Goal: Transaction & Acquisition: Purchase product/service

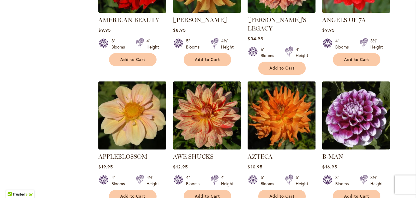
scroll to position [463, 0]
type input "**********"
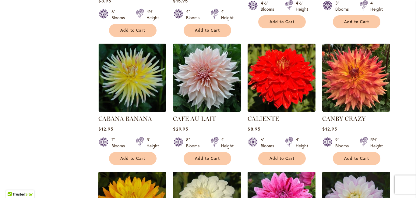
scroll to position [1927, 0]
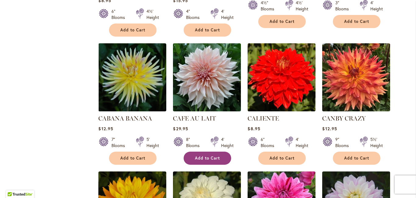
click at [213, 155] on span "Add to Cart" at bounding box center [207, 157] width 25 height 5
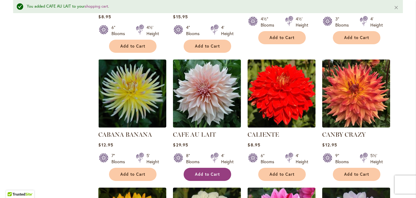
scroll to position [1943, 0]
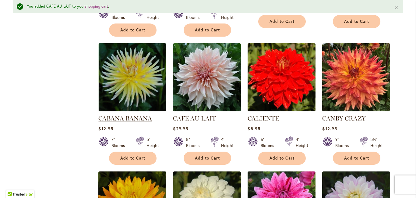
click at [132, 115] on link "CABANA BANANA" at bounding box center [125, 118] width 54 height 7
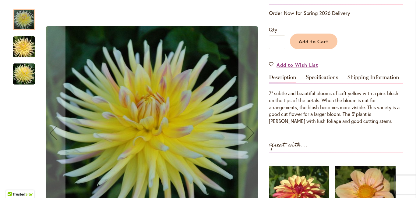
scroll to position [128, 0]
type input "**********"
click at [326, 84] on link "Specifications" at bounding box center [322, 79] width 32 height 9
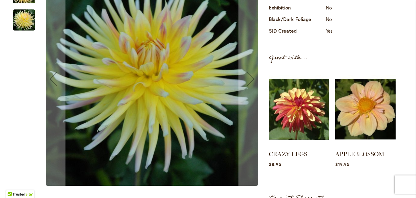
scroll to position [304, 0]
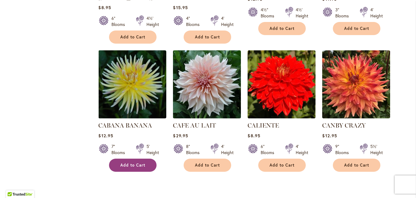
scroll to position [1932, 0]
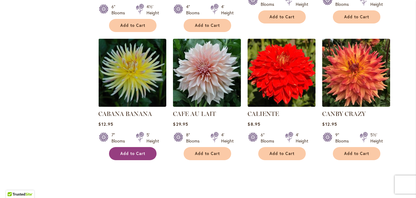
click at [133, 151] on span "Add to Cart" at bounding box center [132, 153] width 25 height 5
type input "**********"
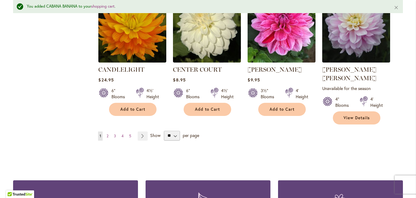
scroll to position [2121, 0]
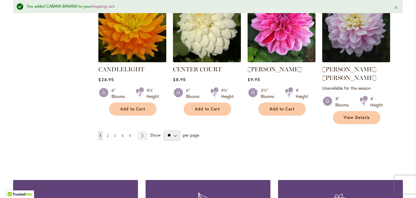
click at [107, 133] on span "2" at bounding box center [108, 135] width 2 height 5
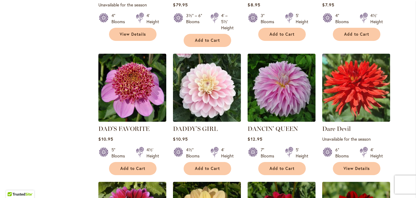
scroll to position [1048, 0]
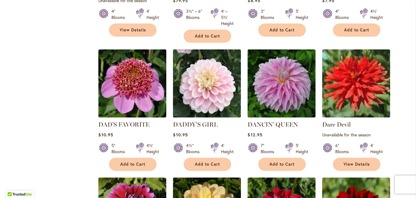
type input "**********"
click at [403, 58] on ol "CHARMED $24.95 4" Blooms 3' Height Add to Cart" at bounding box center [250, 170] width 305 height 2132
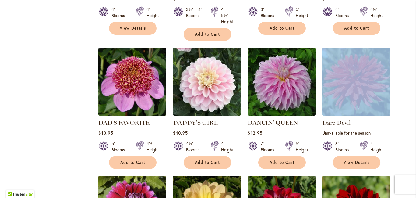
scroll to position [1047, 0]
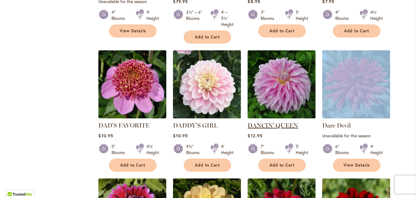
click at [288, 122] on link "DANCIN' QUEEN" at bounding box center [273, 125] width 51 height 7
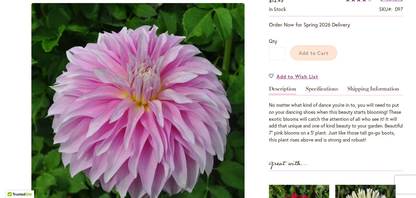
scroll to position [134, 0]
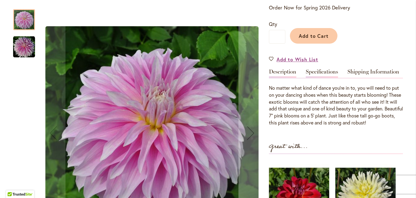
type input "**********"
click at [331, 78] on link "Specifications" at bounding box center [322, 73] width 32 height 9
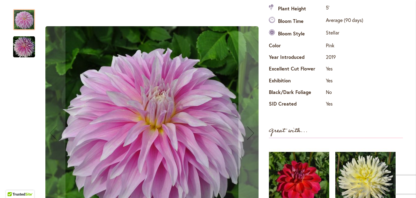
scroll to position [232, 0]
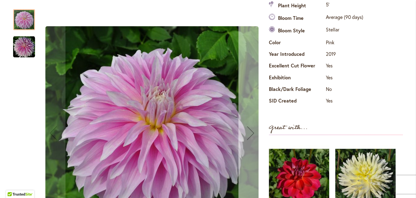
click at [254, 133] on div "Next" at bounding box center [251, 133] width 24 height 24
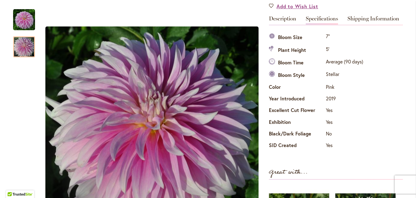
scroll to position [192, 0]
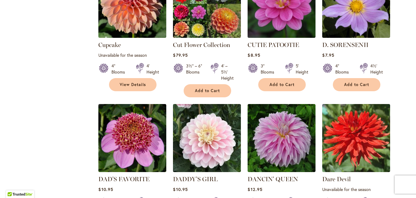
scroll to position [1050, 0]
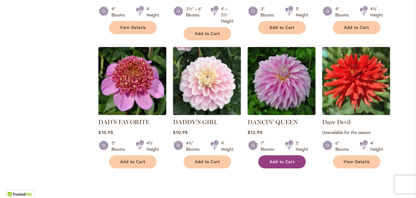
type input "**********"
click at [288, 159] on span "Add to Cart" at bounding box center [282, 161] width 25 height 5
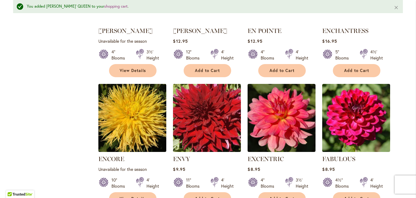
scroll to position [1818, 0]
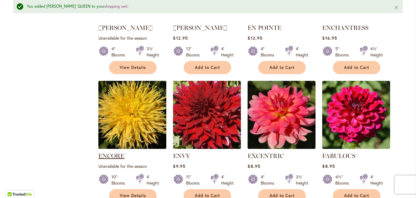
click at [119, 152] on link "ENCORE" at bounding box center [111, 155] width 26 height 7
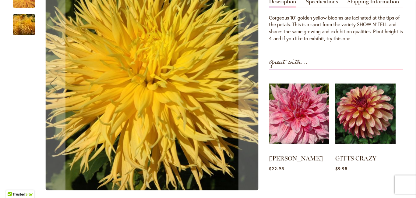
scroll to position [191, 0]
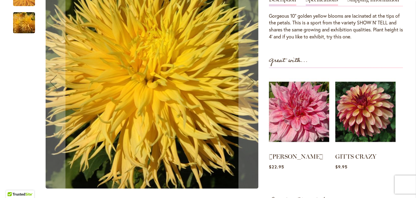
type input "**********"
click at [329, 5] on link "Specifications" at bounding box center [322, 1] width 32 height 9
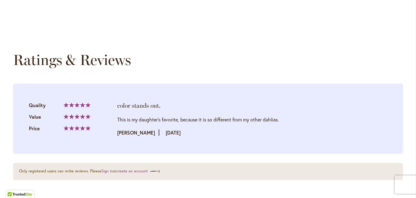
scroll to position [670, 0]
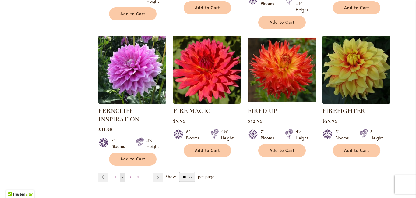
scroll to position [2119, 0]
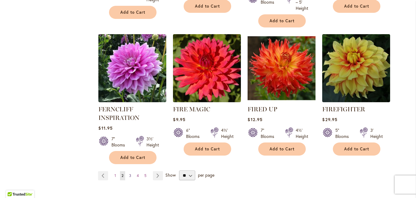
type input "**********"
click at [130, 173] on span "3" at bounding box center [130, 175] width 2 height 5
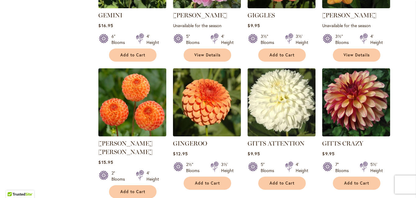
scroll to position [763, 0]
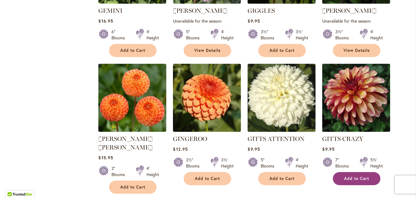
type input "**********"
click at [355, 176] on span "Add to Cart" at bounding box center [357, 178] width 25 height 5
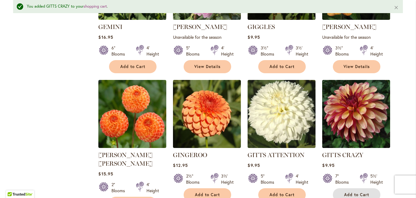
scroll to position [779, 0]
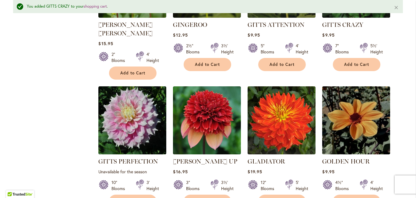
scroll to position [897, 0]
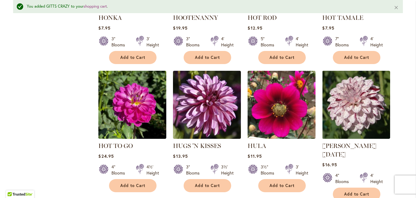
scroll to position [1964, 0]
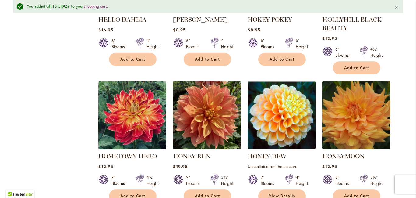
scroll to position [1693, 0]
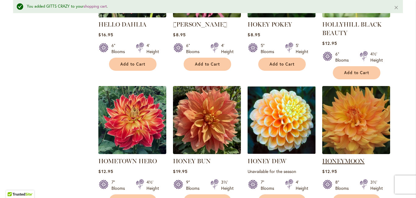
click at [362, 157] on link "HONEYMOON" at bounding box center [344, 160] width 42 height 7
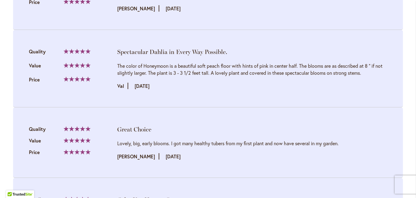
scroll to position [885, 0]
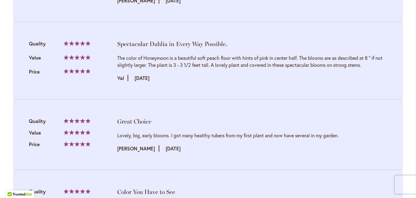
type input "**********"
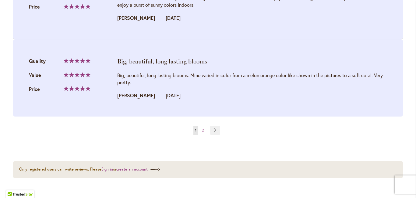
scroll to position [1327, 0]
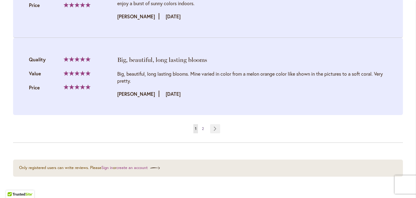
click at [202, 131] on span "2" at bounding box center [203, 128] width 2 height 5
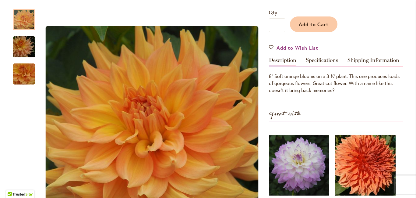
scroll to position [146, 0]
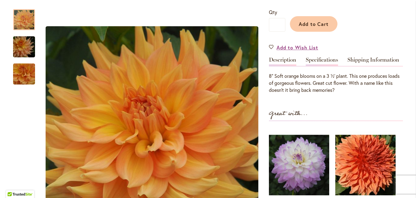
click at [327, 64] on link "Specifications" at bounding box center [322, 61] width 32 height 9
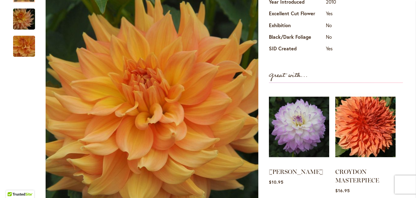
scroll to position [286, 0]
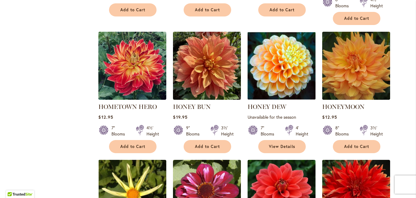
scroll to position [1730, 0]
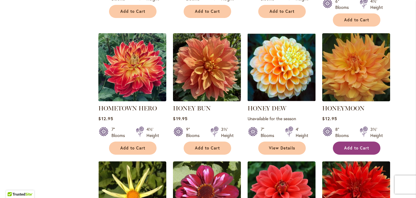
type input "**********"
click at [364, 145] on span "Add to Cart" at bounding box center [357, 147] width 25 height 5
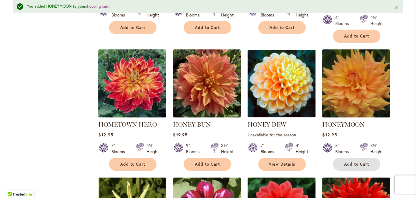
scroll to position [1746, 0]
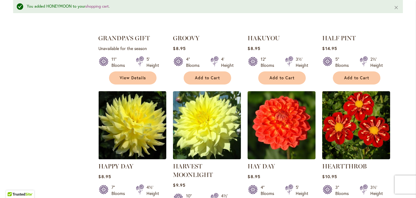
scroll to position [1272, 0]
click at [194, 163] on link "HARVEST MOONLIGHT" at bounding box center [193, 171] width 40 height 16
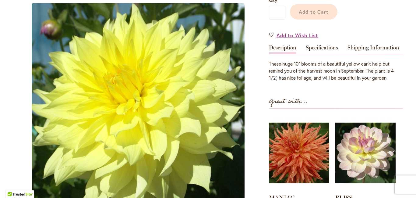
scroll to position [188, 0]
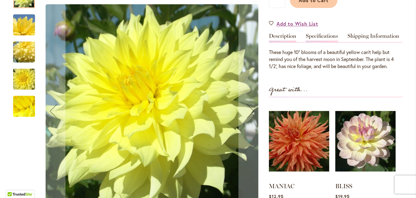
type input "**********"
click at [328, 41] on link "Specifications" at bounding box center [322, 37] width 32 height 9
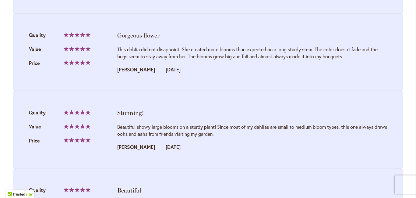
scroll to position [924, 0]
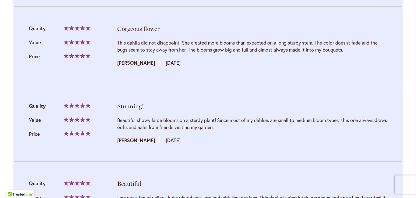
click at [391, 73] on li "Gorgeous flower Quality 100% Value" at bounding box center [208, 45] width 390 height 77
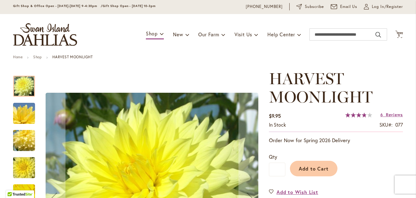
scroll to position [0, 0]
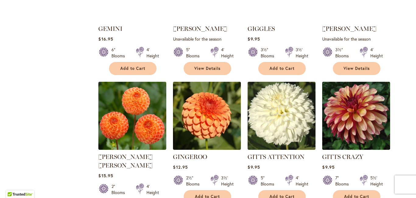
scroll to position [751, 0]
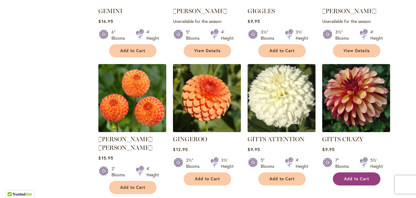
click at [355, 172] on button "Add to Cart" at bounding box center [357, 178] width 48 height 13
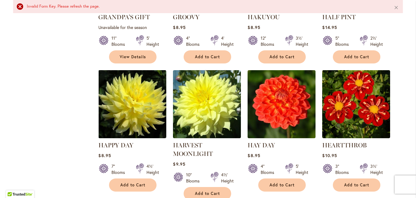
scroll to position [1293, 0]
type input "**********"
click at [212, 191] on span "Add to Cart" at bounding box center [207, 193] width 25 height 5
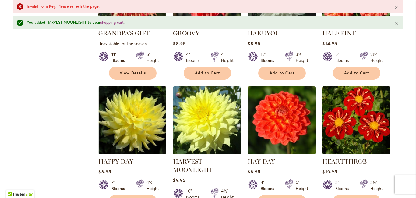
scroll to position [1310, 0]
